Goal: Task Accomplishment & Management: Use online tool/utility

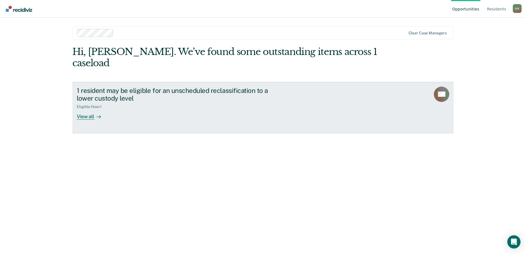
click at [87, 109] on div "View all" at bounding box center [92, 114] width 31 height 11
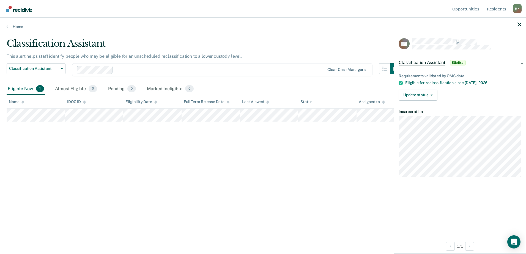
click at [156, 147] on div "Classification Assistant This alert helps staff identify people who may be elig…" at bounding box center [263, 125] width 513 height 175
click at [519, 23] on icon "button" at bounding box center [520, 25] width 4 height 4
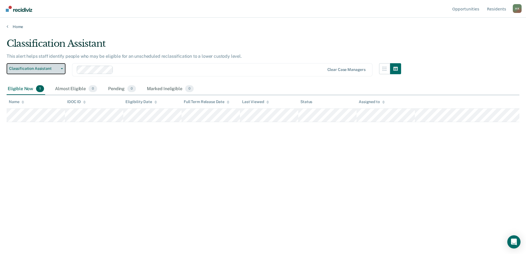
click at [61, 68] on icon "button" at bounding box center [62, 68] width 2 height 1
